Goal: Check status: Check status

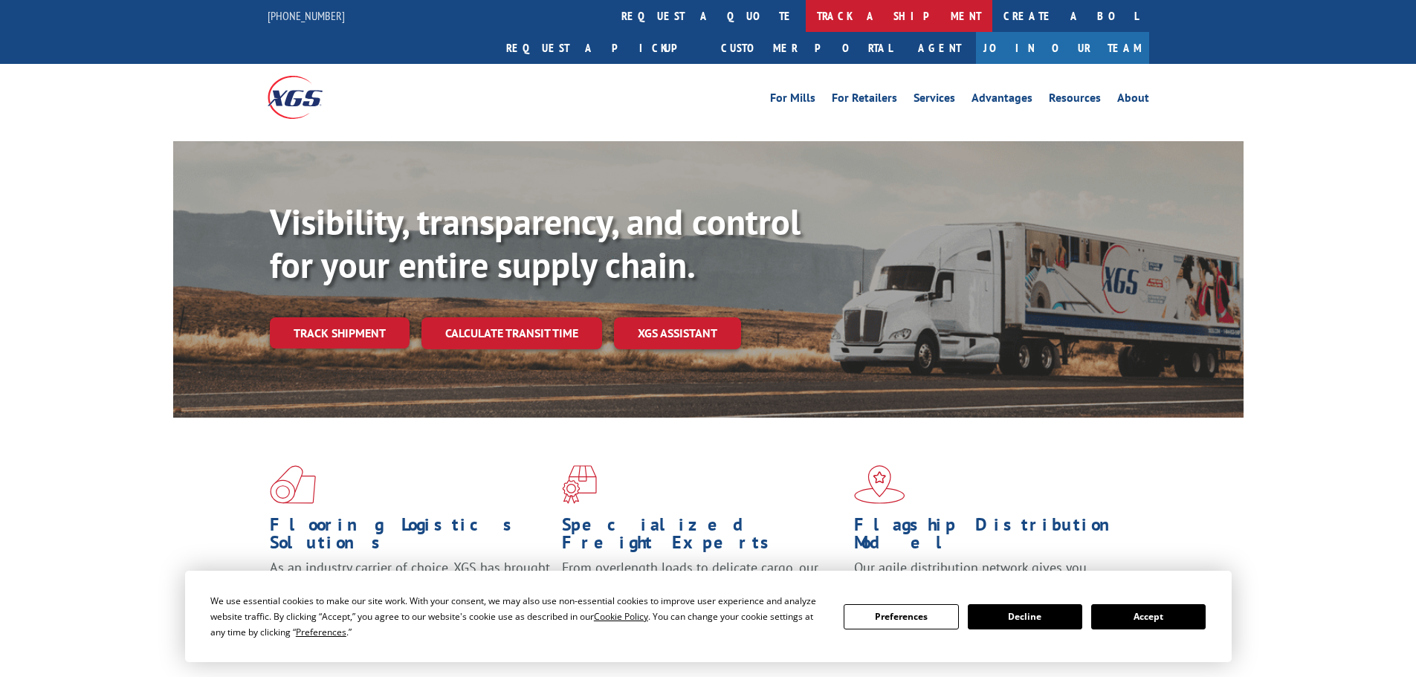
click at [805, 19] on link "track a shipment" at bounding box center [898, 16] width 187 height 32
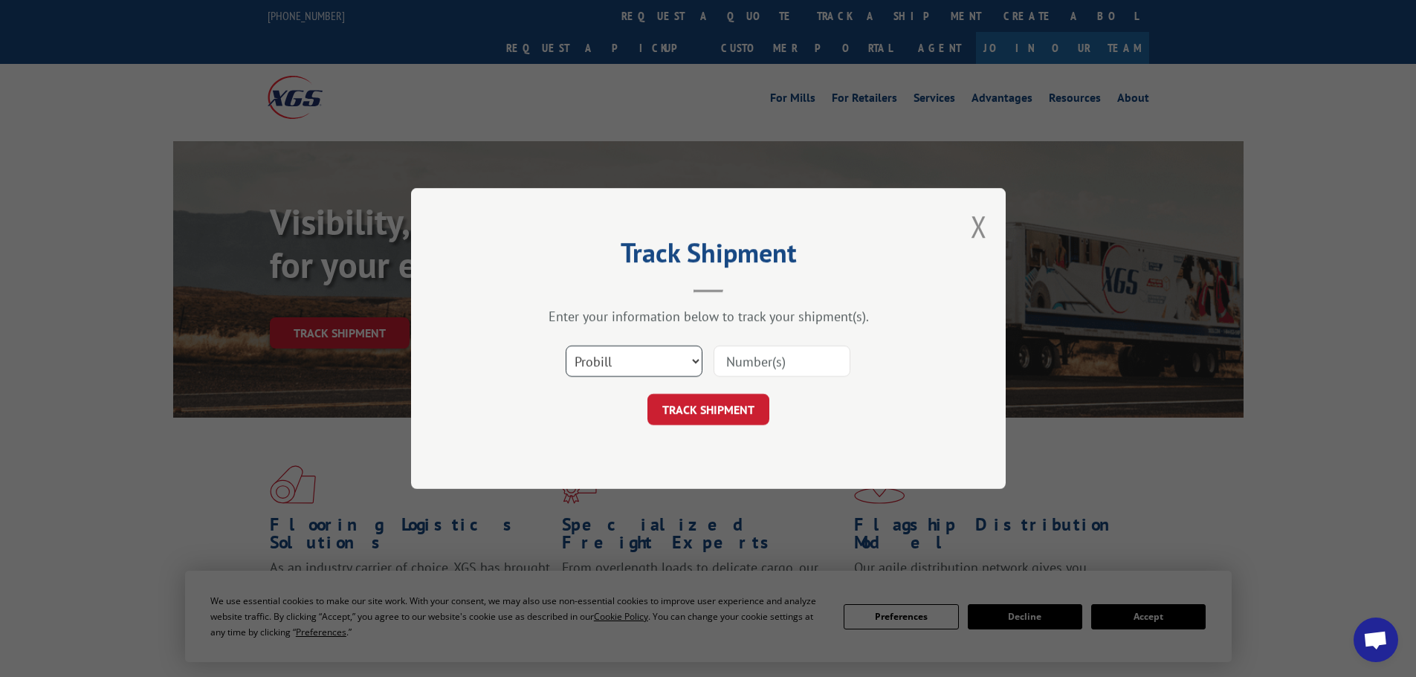
click at [636, 362] on select "Select category... Probill BOL PO" at bounding box center [633, 361] width 137 height 31
select select "bol"
click at [565, 346] on select "Select category... Probill BOL PO" at bounding box center [633, 361] width 137 height 31
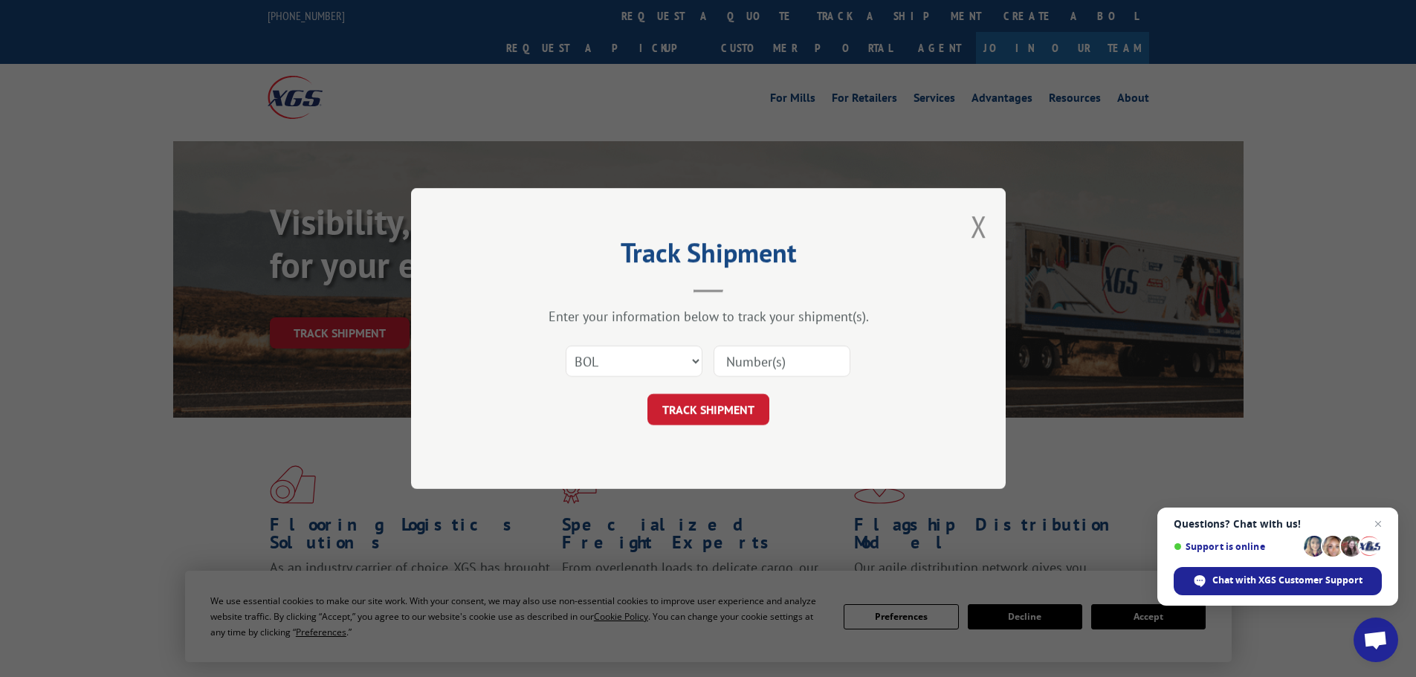
click at [750, 356] on input at bounding box center [781, 361] width 137 height 31
paste input "5522244"
type input "5522244"
click at [734, 412] on button "TRACK SHIPMENT" at bounding box center [708, 409] width 122 height 31
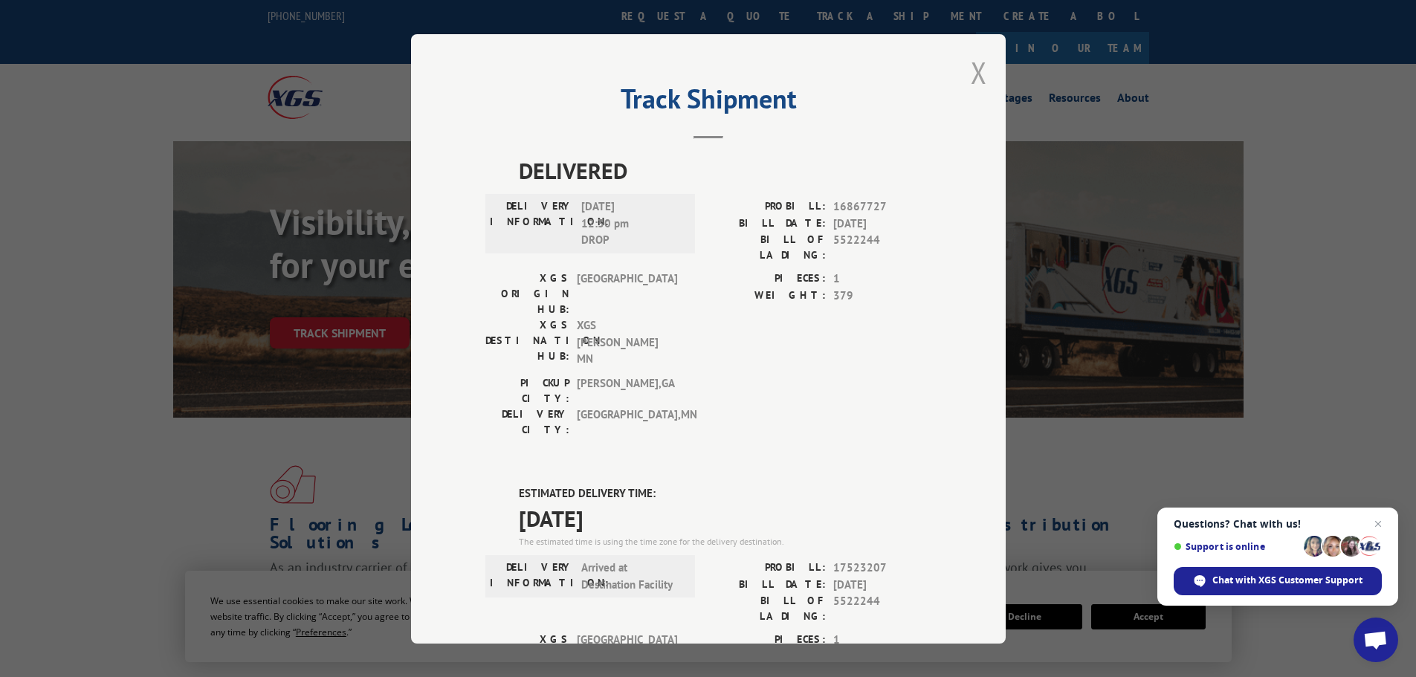
click at [971, 70] on button "Close modal" at bounding box center [978, 72] width 16 height 39
